Goal: Check status: Check status

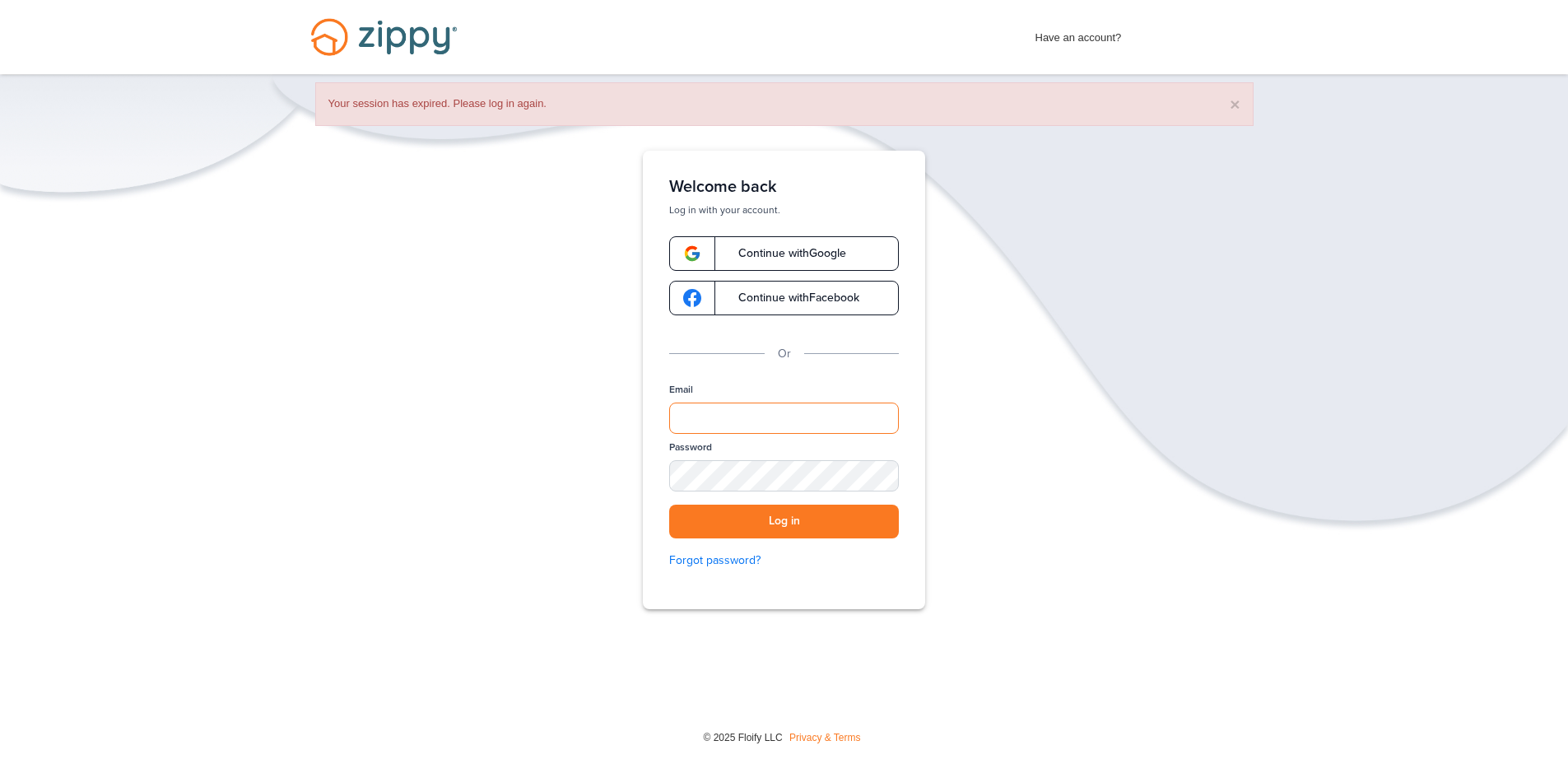
click at [891, 419] on input "Email" at bounding box center [784, 418] width 229 height 31
type input "**********"
click at [669, 505] on button "Log in" at bounding box center [784, 522] width 229 height 33
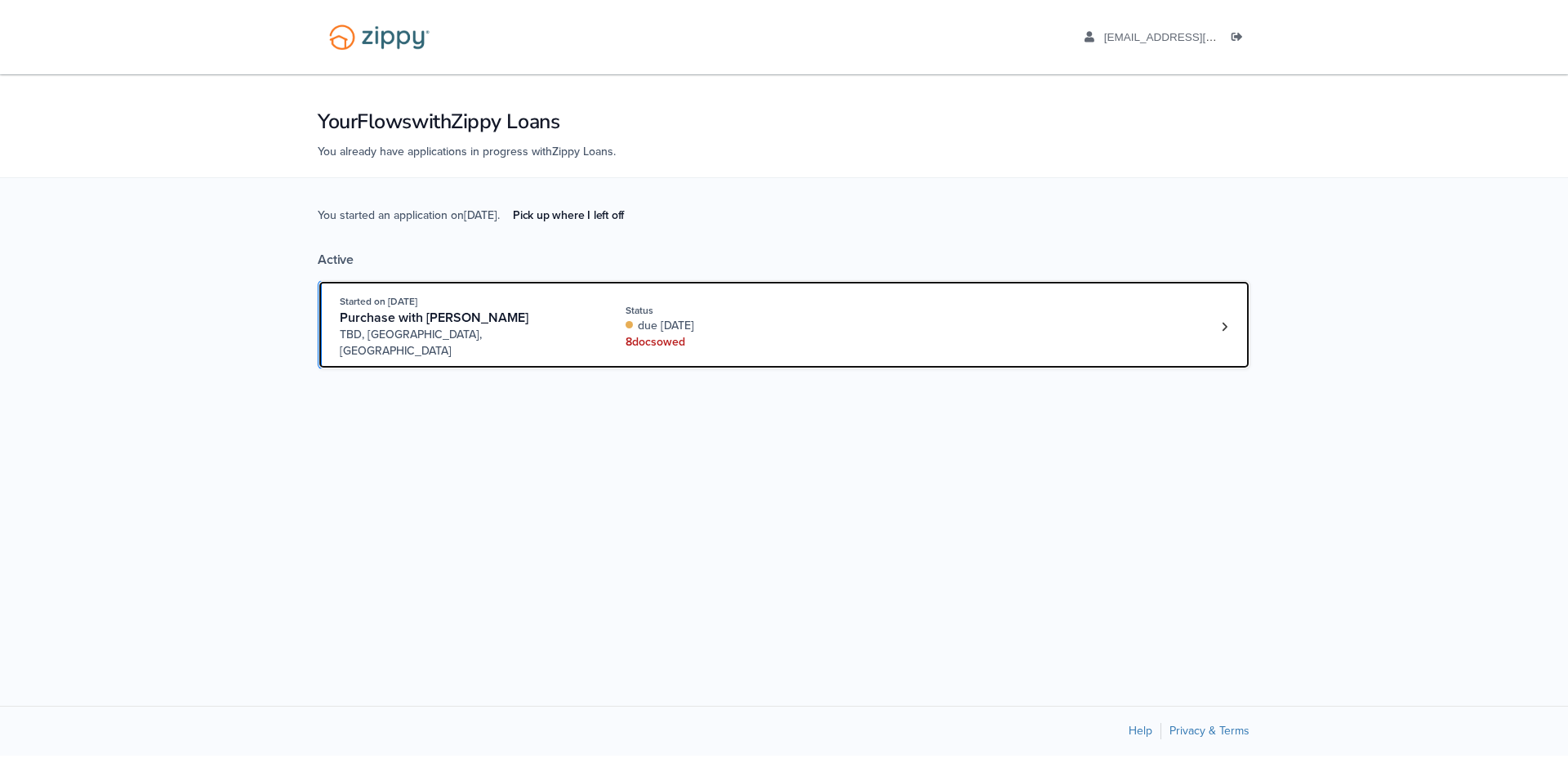
click at [811, 317] on div "due today" at bounding box center [734, 326] width 218 height 17
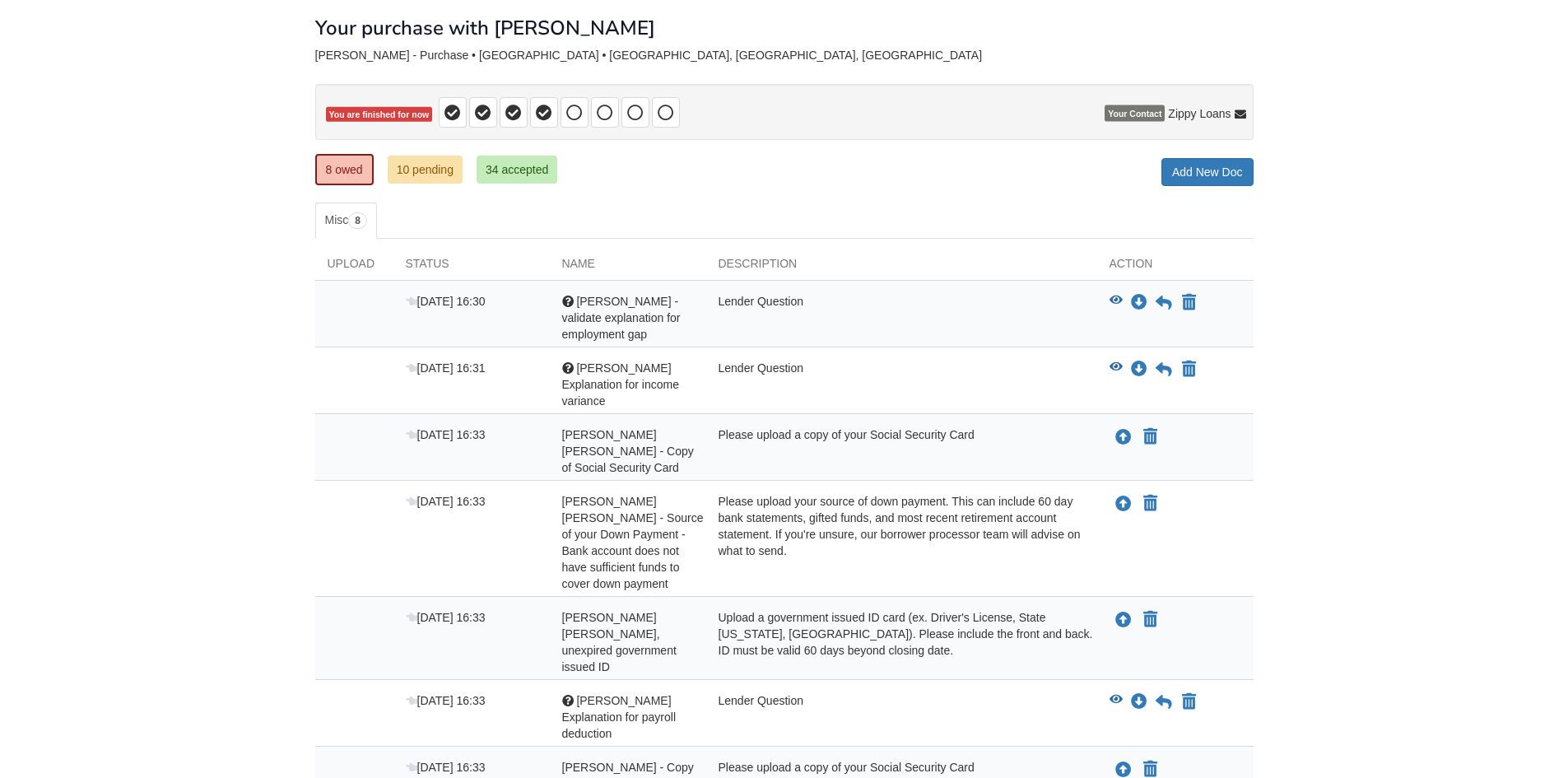
scroll to position [165, 0]
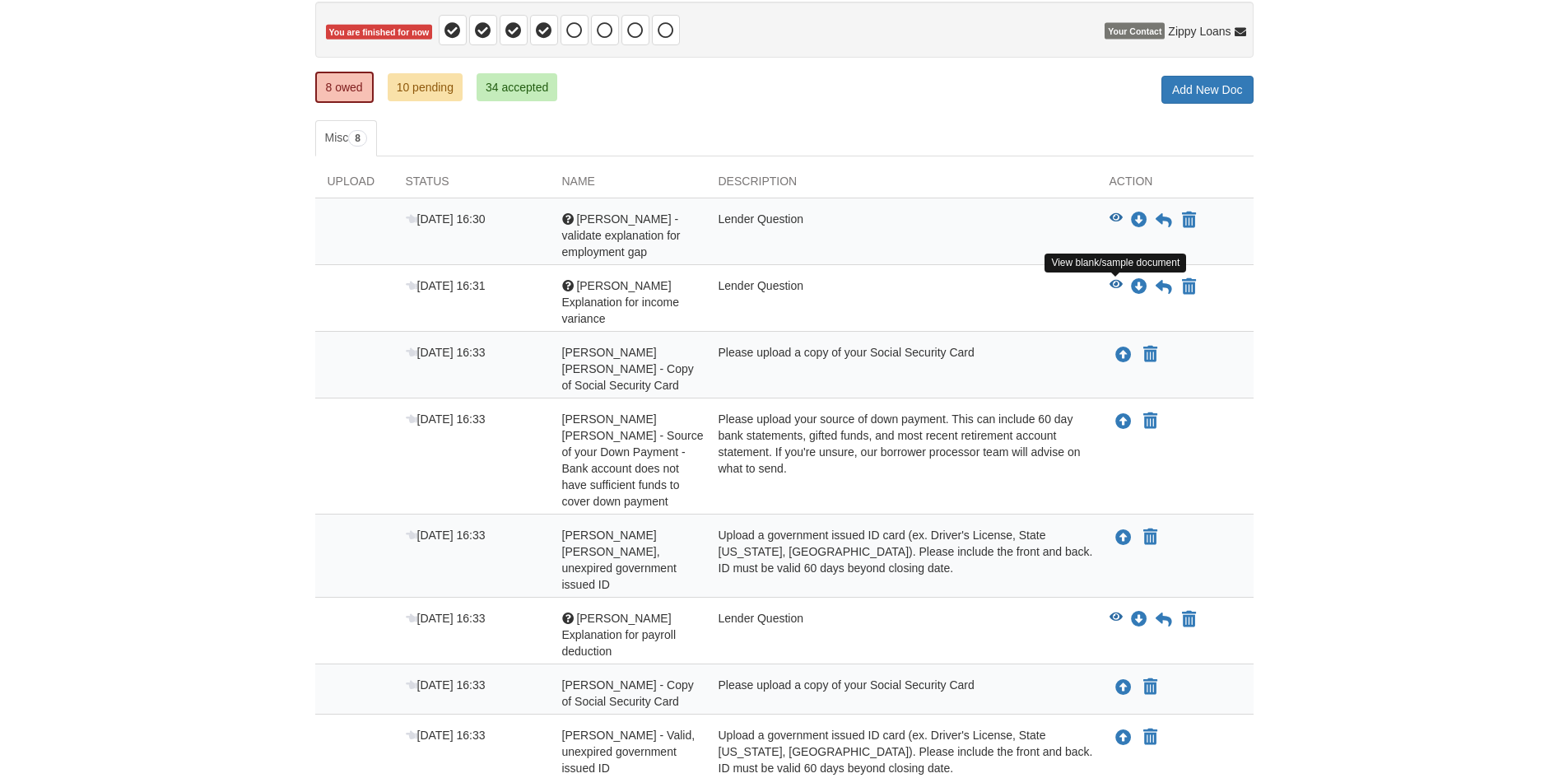
click at [1120, 283] on icon "View Fabiola Explanation for income variance" at bounding box center [1116, 285] width 13 height 12
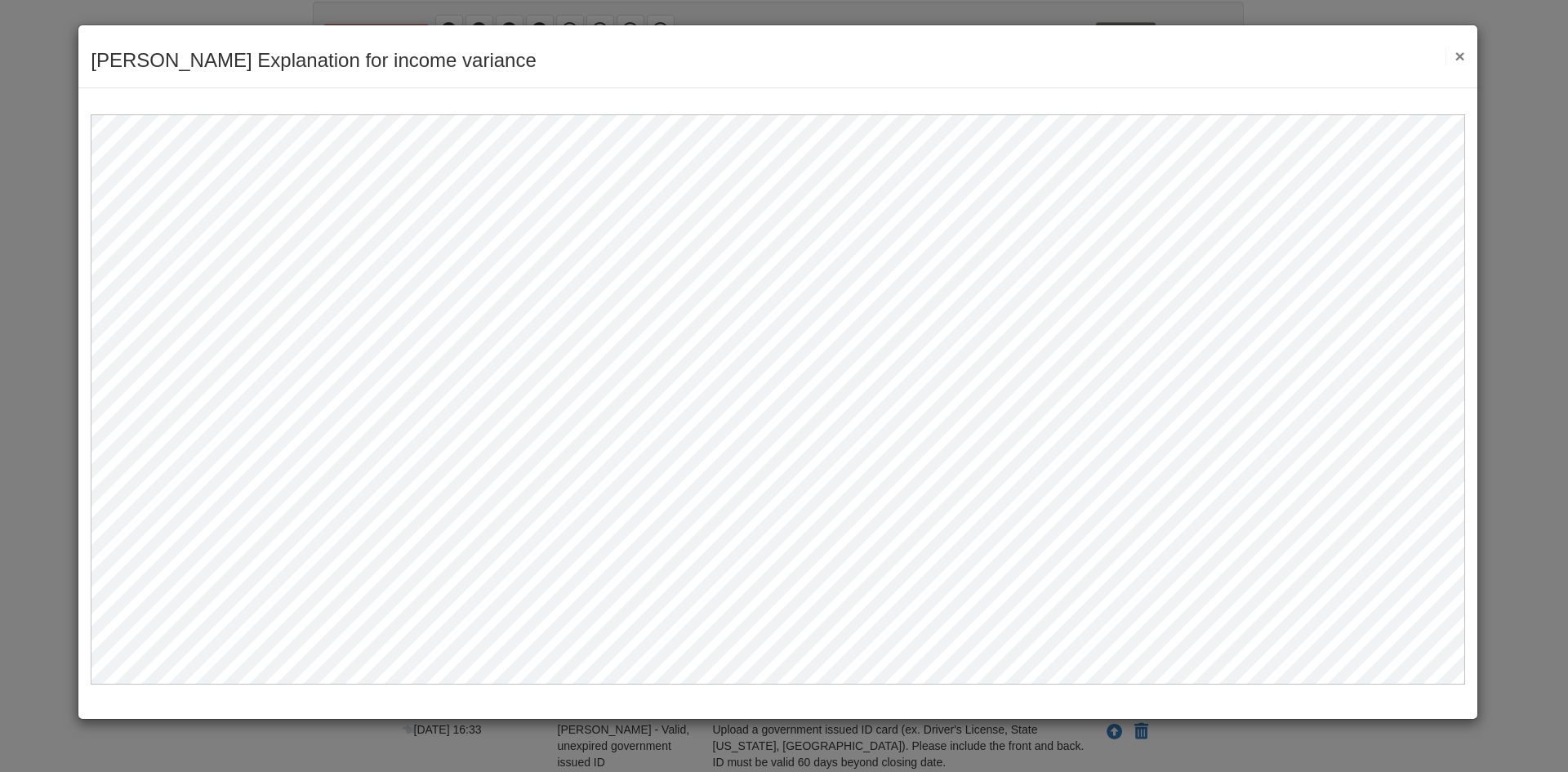
click at [1460, 51] on button "×" at bounding box center [1454, 56] width 19 height 17
